Goal: Task Accomplishment & Management: Manage account settings

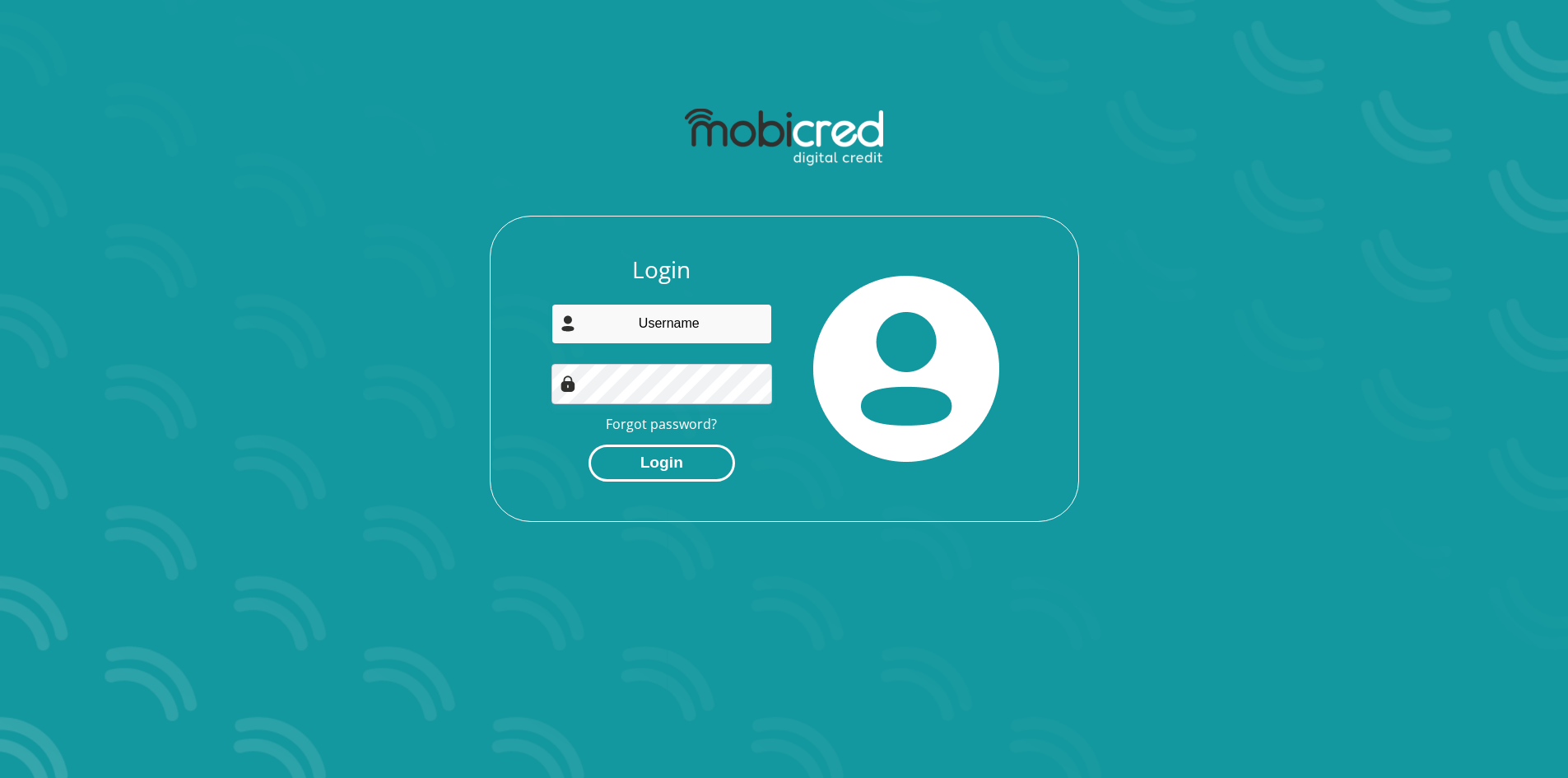
type input "[EMAIL_ADDRESS][DOMAIN_NAME]"
click at [605, 451] on button "Login" at bounding box center [661, 463] width 146 height 37
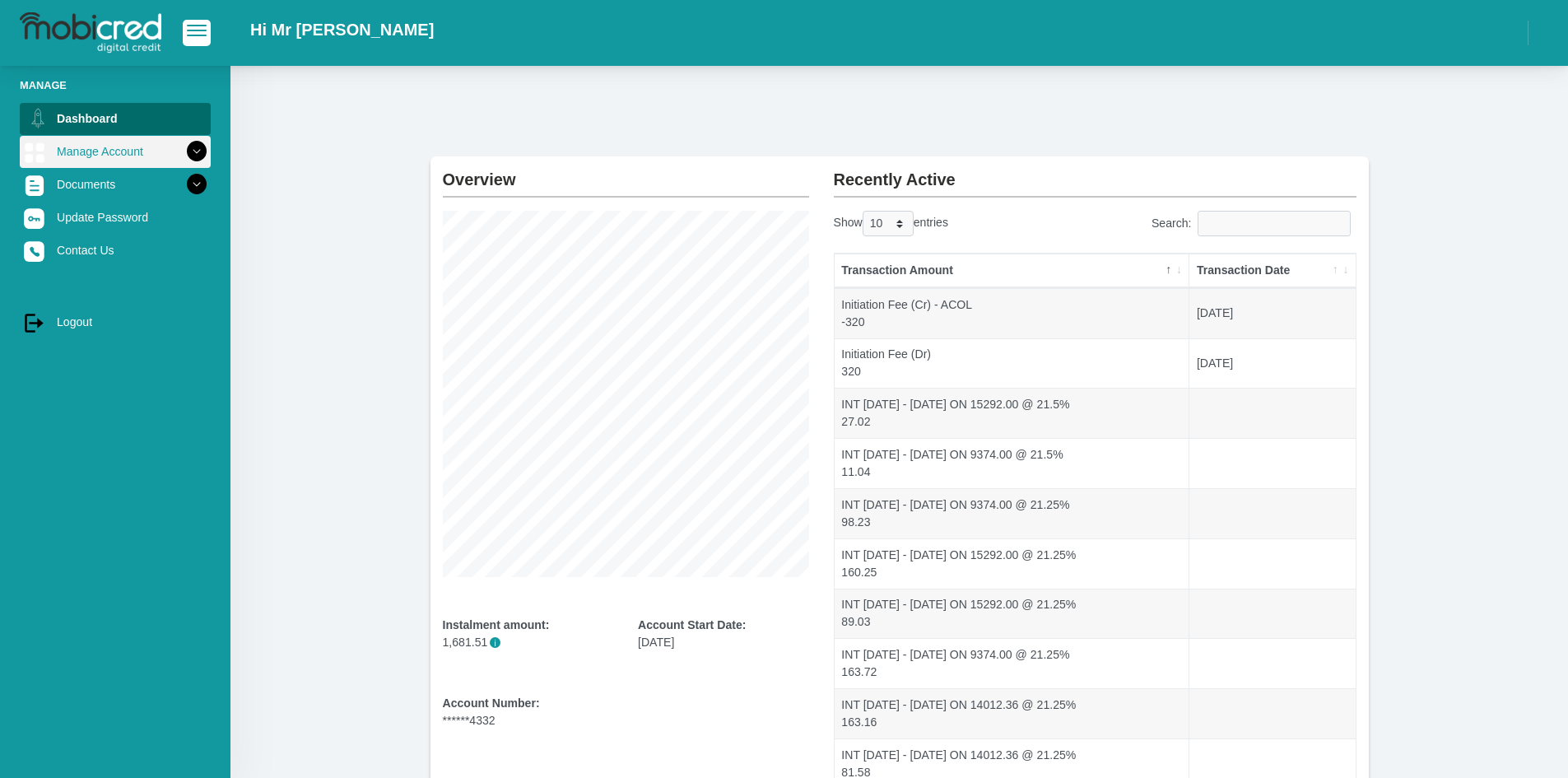
click at [158, 157] on link "Manage Account" at bounding box center [116, 152] width 191 height 31
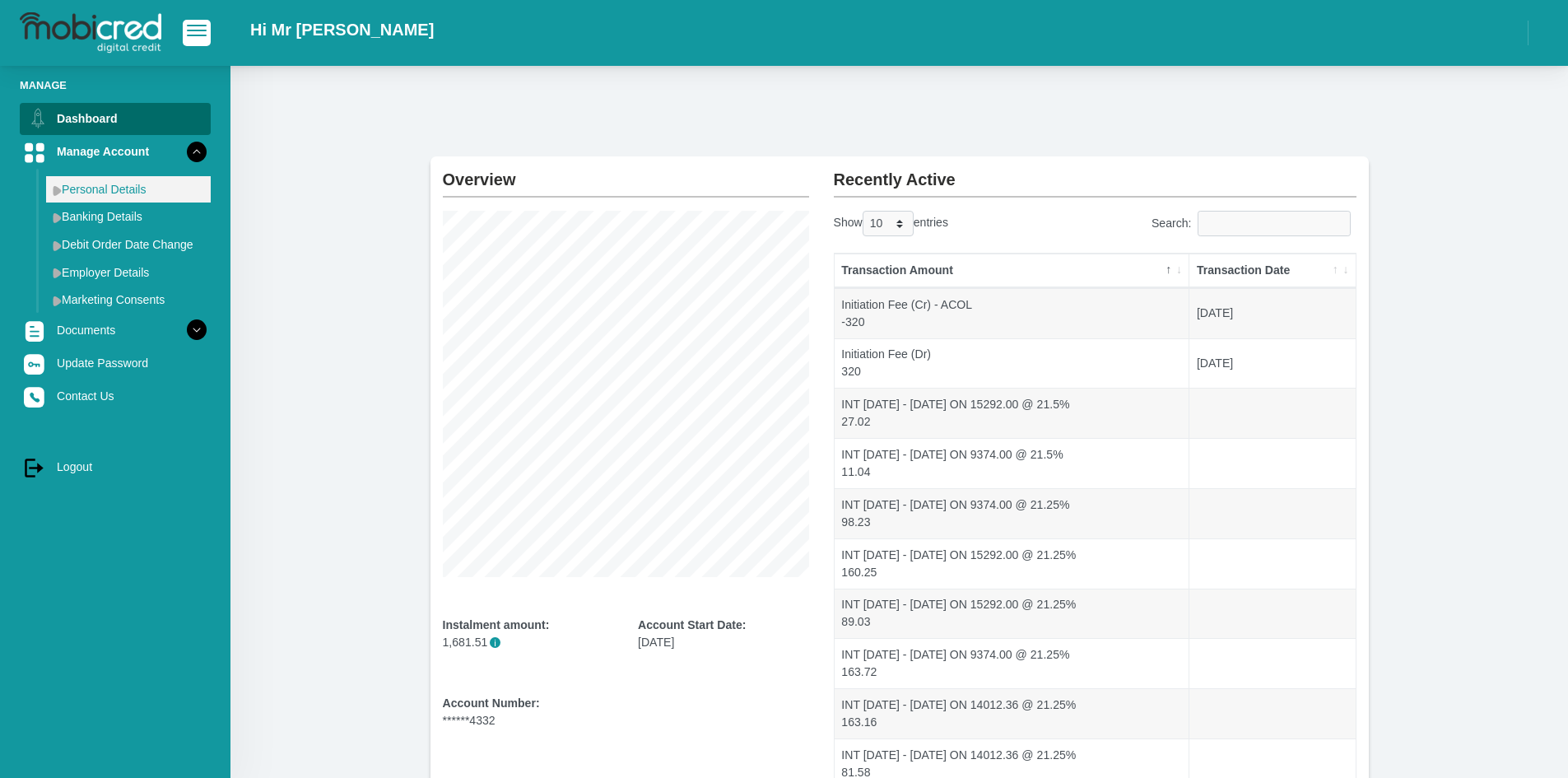
click at [134, 183] on link "Personal Details" at bounding box center [128, 189] width 164 height 27
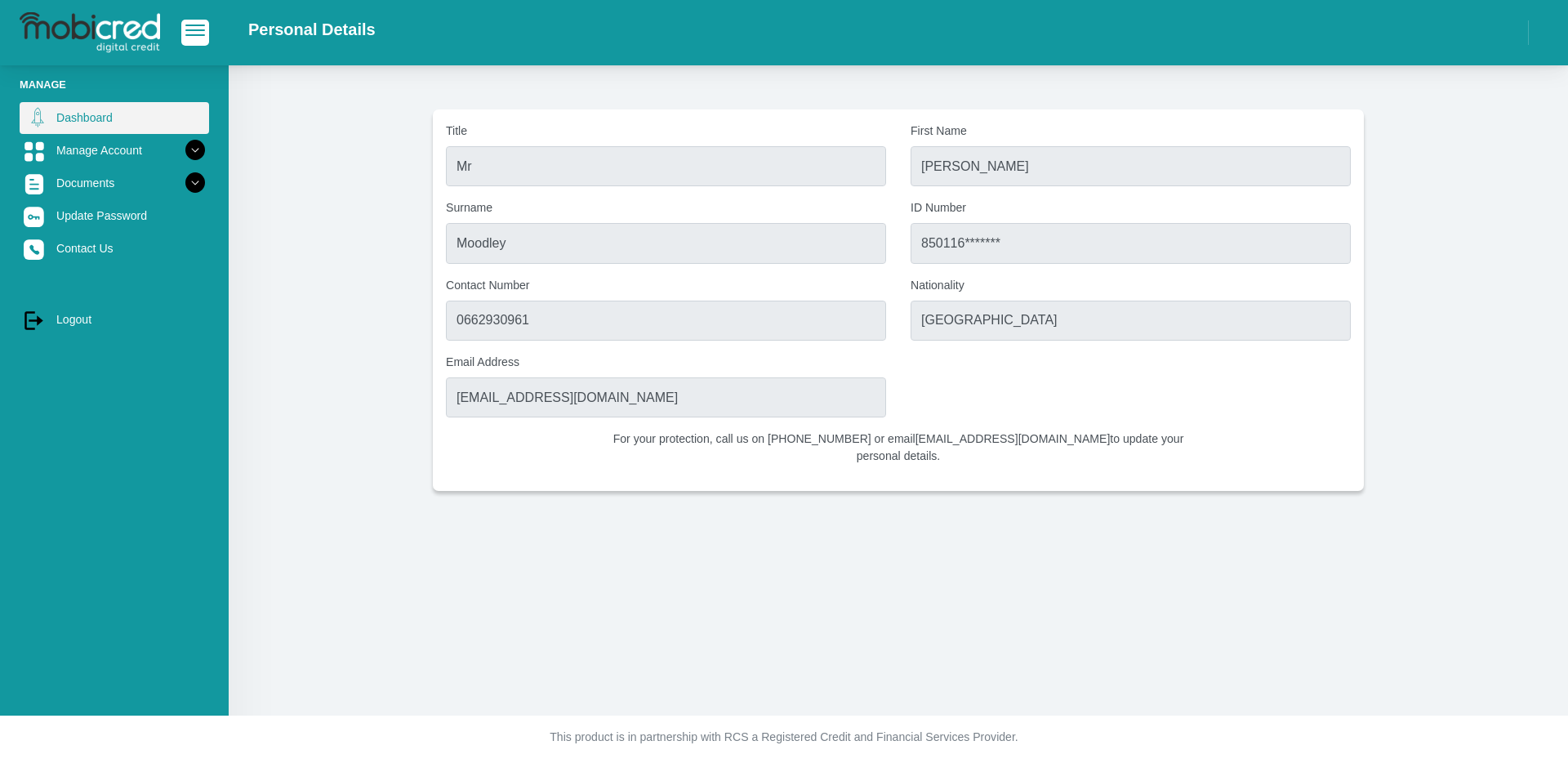
click at [111, 121] on link "Dashboard" at bounding box center [115, 118] width 190 height 31
